Goal: Task Accomplishment & Management: Manage account settings

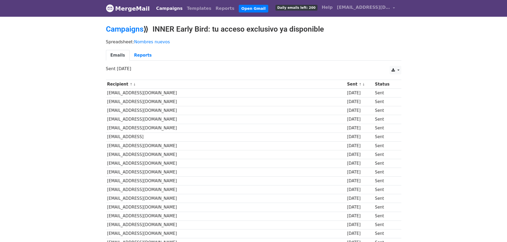
click at [137, 8] on link "MergeMail" at bounding box center [128, 8] width 44 height 11
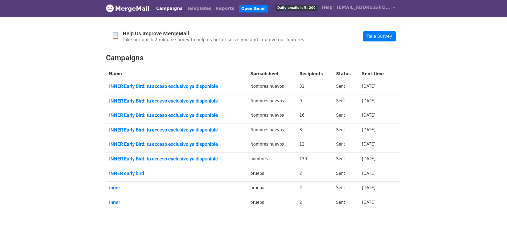
click at [138, 9] on link "MergeMail" at bounding box center [128, 8] width 44 height 11
click at [357, 9] on span "[EMAIL_ADDRESS][DOMAIN_NAME]" at bounding box center [363, 7] width 53 height 6
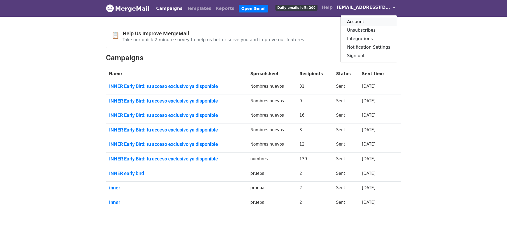
click at [365, 19] on link "Account" at bounding box center [368, 22] width 56 height 9
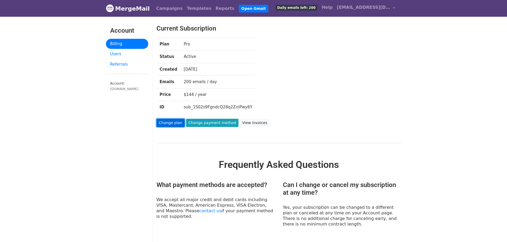
click at [172, 125] on link "Change plan" at bounding box center [170, 123] width 28 height 8
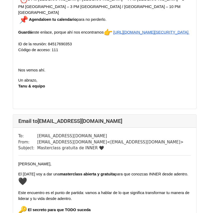
scroll to position [621, 0]
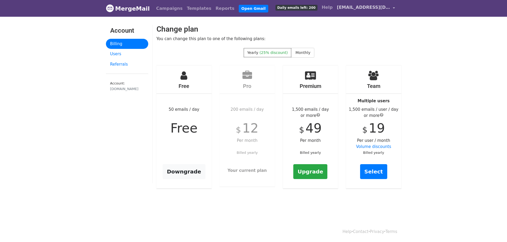
click at [367, 8] on span "[EMAIL_ADDRESS][DOMAIN_NAME]" at bounding box center [363, 7] width 53 height 6
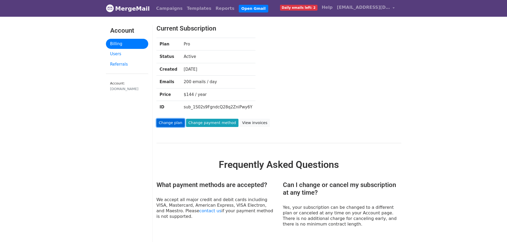
click at [177, 121] on link "Change plan" at bounding box center [170, 123] width 28 height 8
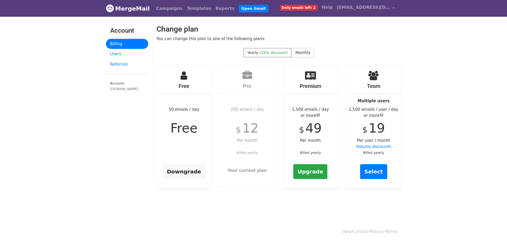
click at [295, 54] on span "Monthly" at bounding box center [302, 53] width 15 height 4
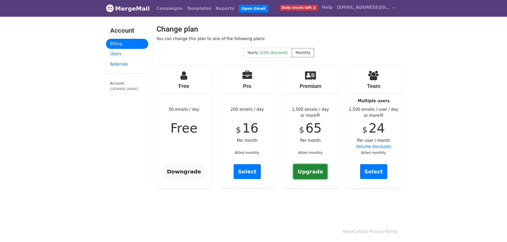
click at [314, 170] on link "Upgrade" at bounding box center [310, 171] width 34 height 15
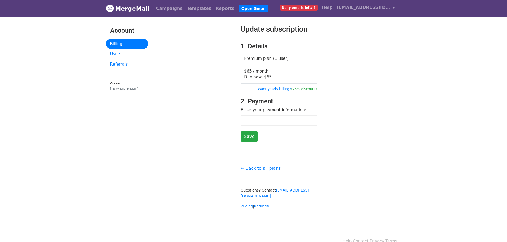
click at [219, 120] on div at bounding box center [194, 83] width 84 height 117
click at [254, 114] on form "Update subscription 1. Details Premium plan (1 user) $65 / month Due now: $ 65 …" at bounding box center [278, 83] width 76 height 117
click at [231, 127] on div at bounding box center [194, 83] width 84 height 117
click at [245, 135] on input "Save" at bounding box center [248, 137] width 17 height 10
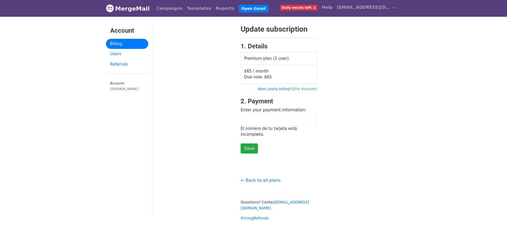
click at [193, 107] on div at bounding box center [194, 89] width 84 height 129
click at [253, 144] on input "Save" at bounding box center [248, 149] width 17 height 10
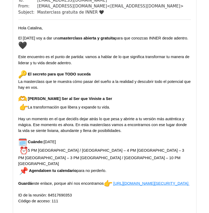
scroll to position [621, 0]
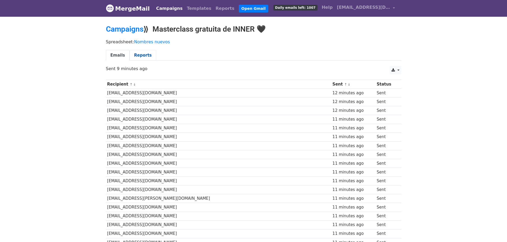
click at [142, 54] on link "Reports" at bounding box center [143, 55] width 27 height 11
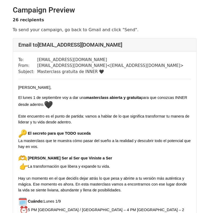
scroll to position [248, 0]
